Goal: Information Seeking & Learning: Compare options

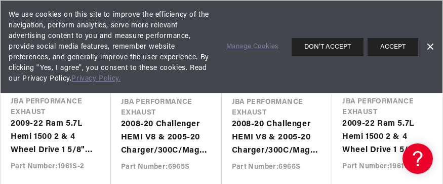
scroll to position [405, 0]
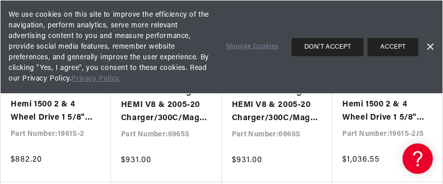
click at [427, 42] on link "Dismiss Banner" at bounding box center [429, 47] width 15 height 15
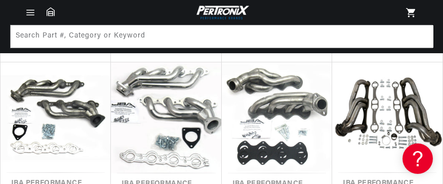
scroll to position [506, 0]
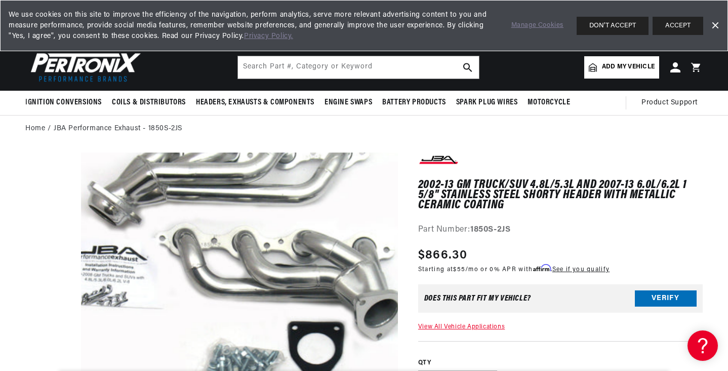
scroll to position [0, 307]
click at [443, 25] on link "Dismiss Banner" at bounding box center [715, 25] width 15 height 15
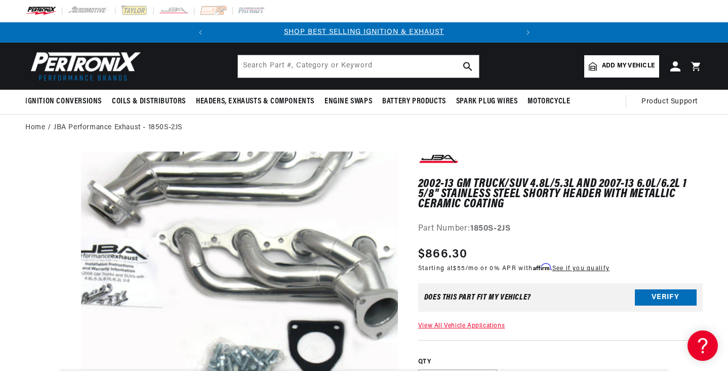
scroll to position [0, 0]
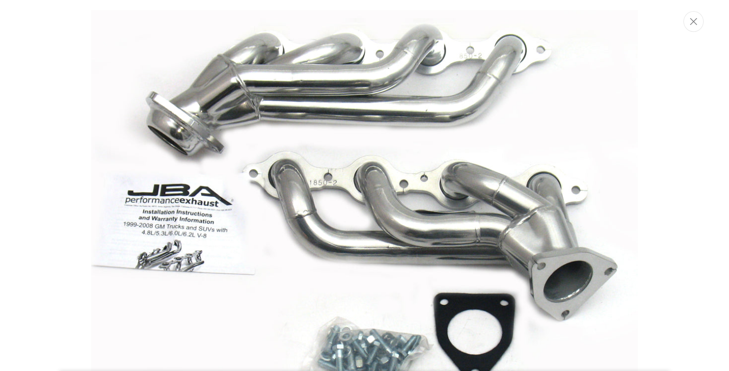
scroll to position [0, 307]
click at [443, 29] on button "Close" at bounding box center [694, 21] width 20 height 21
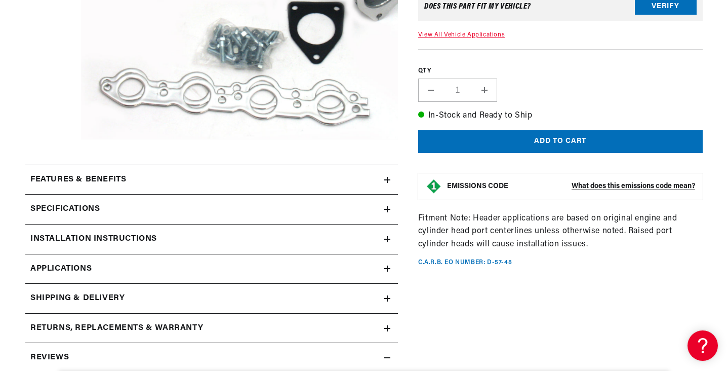
scroll to position [398, 0]
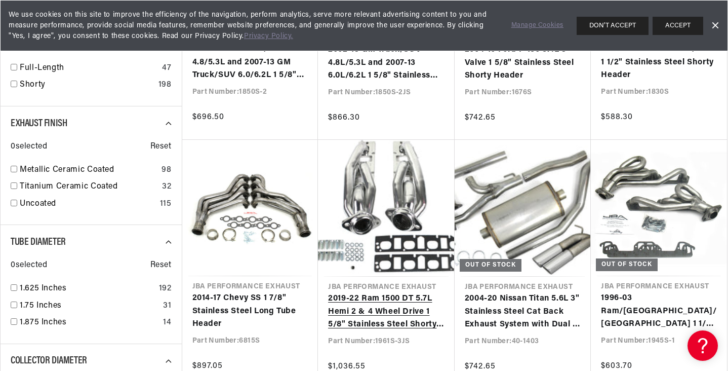
scroll to position [810, 0]
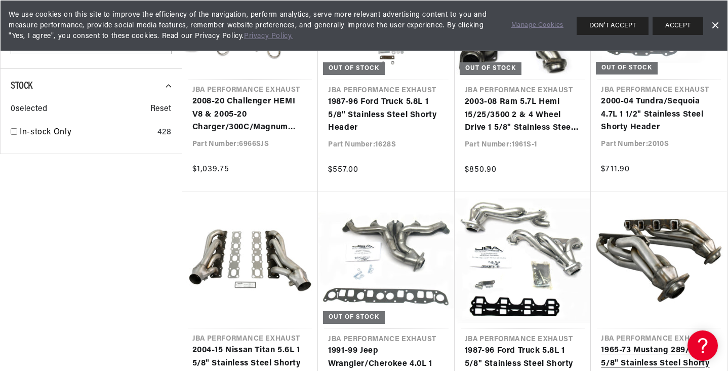
scroll to position [1519, 0]
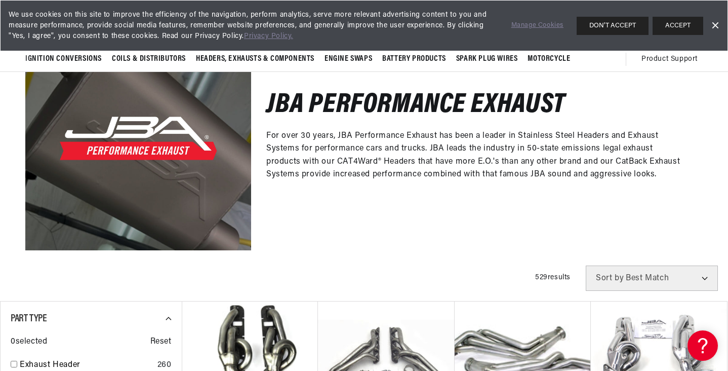
click at [645, 271] on select "Best Match Featured Name, A-Z Name, Z-A Price, Low to High Price, High to Low" at bounding box center [652, 277] width 132 height 25
click at [494, 237] on div "JBA Performance Exhaust For over 30 years, JBA Performance Exhaust has been a l…" at bounding box center [477, 137] width 452 height 226
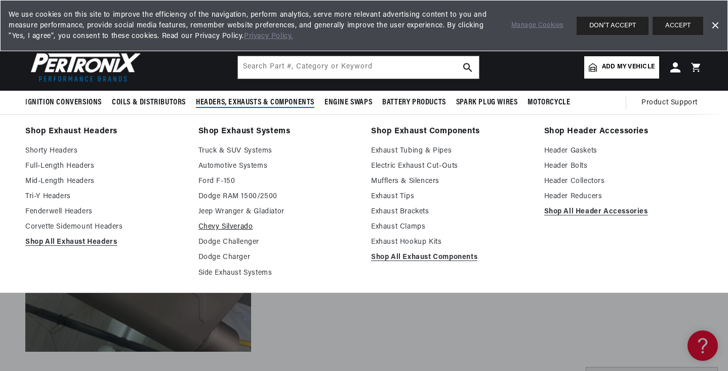
click at [232, 226] on link "Chevy Silverado" at bounding box center [278, 227] width 159 height 12
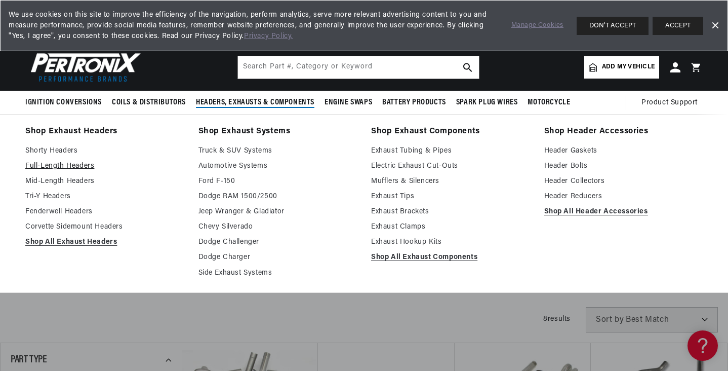
click at [76, 167] on link "Full-Length Headers" at bounding box center [104, 166] width 159 height 12
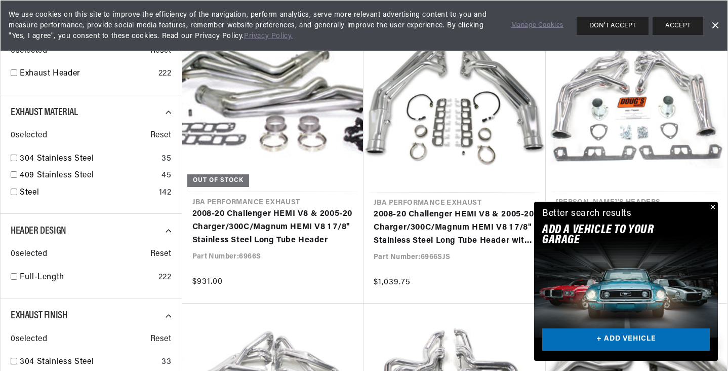
scroll to position [405, 0]
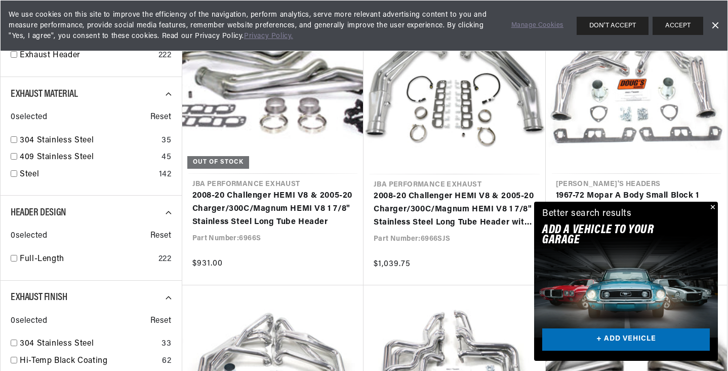
click at [715, 206] on button "Close" at bounding box center [712, 208] width 12 height 12
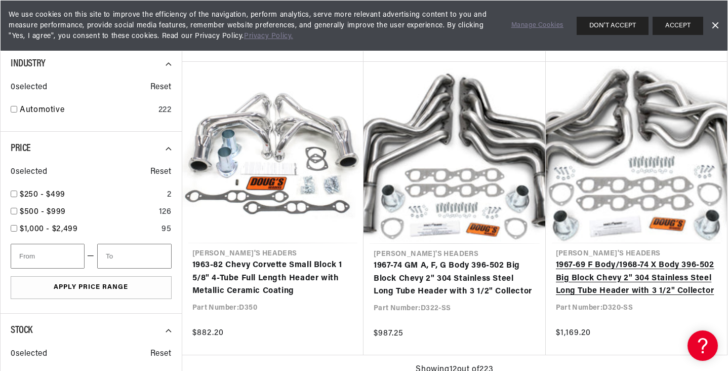
scroll to position [0, 0]
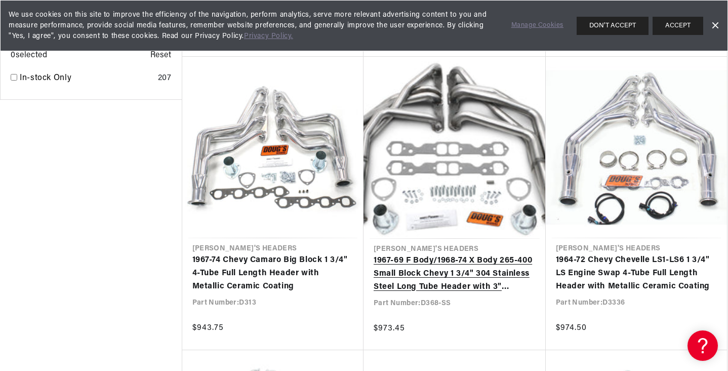
scroll to position [1519, 0]
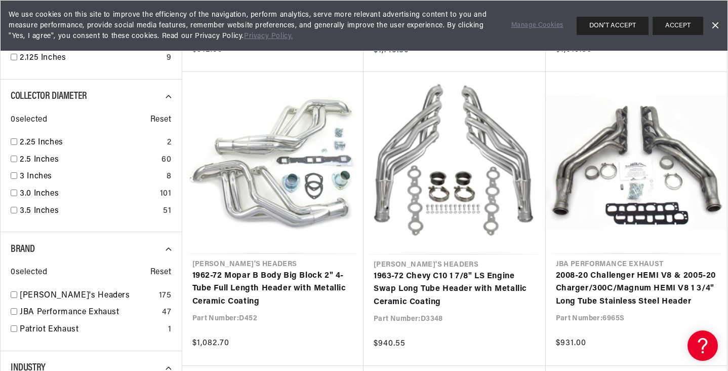
scroll to position [1217, 0]
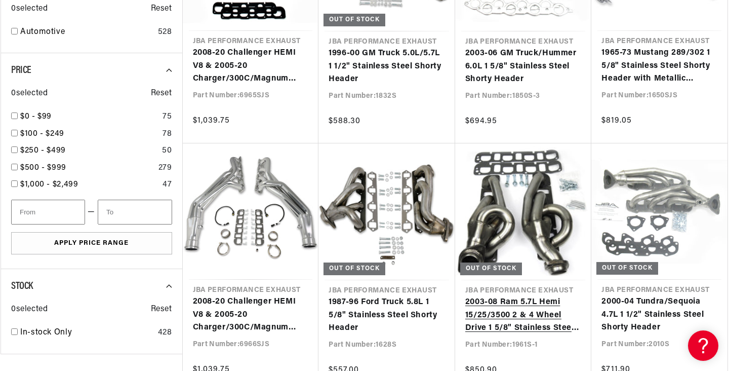
scroll to position [1365, 0]
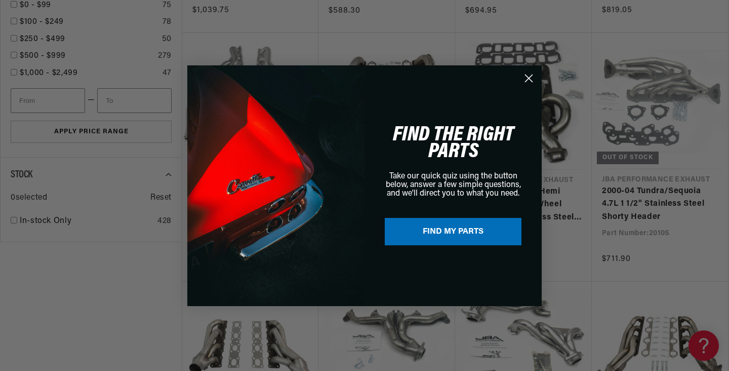
click at [528, 77] on icon "Close dialog" at bounding box center [529, 77] width 7 height 7
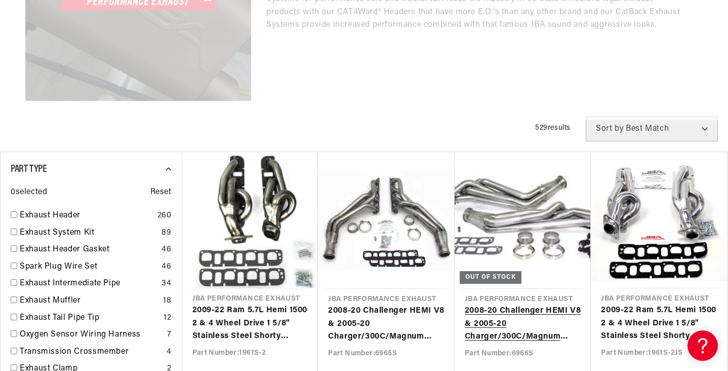
scroll to position [251, 0]
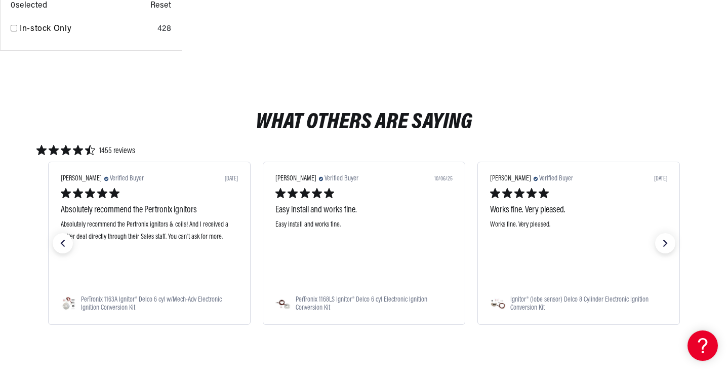
scroll to position [0, 307]
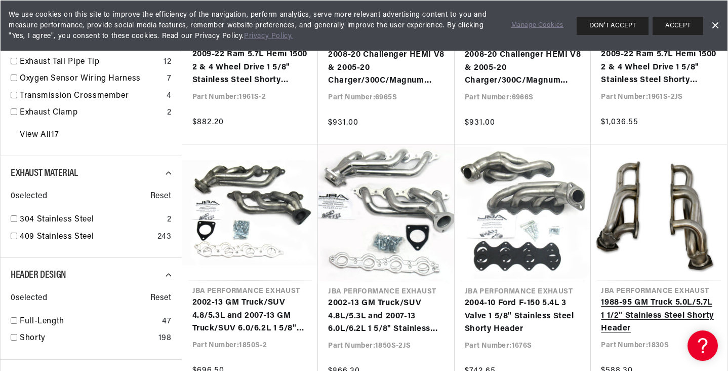
scroll to position [0, 307]
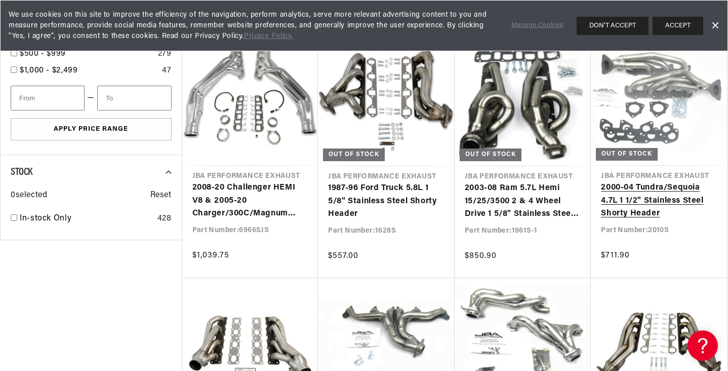
scroll to position [0, 307]
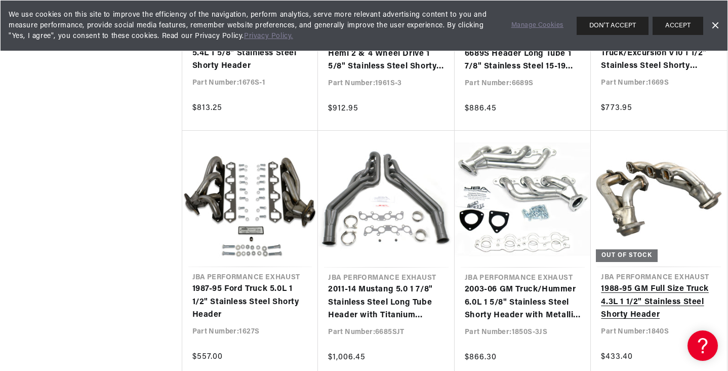
scroll to position [2279, 0]
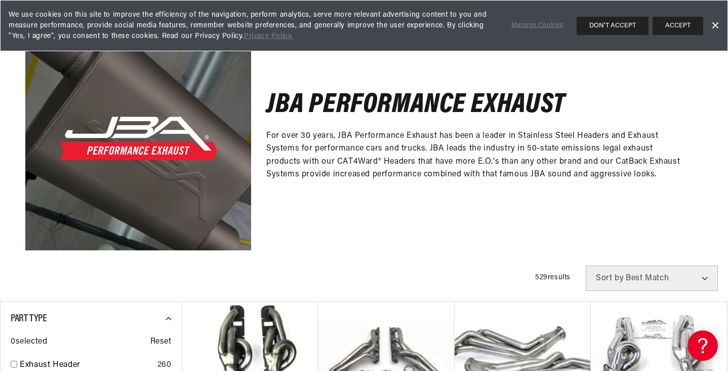
scroll to position [304, 0]
